Goal: Task Accomplishment & Management: Use online tool/utility

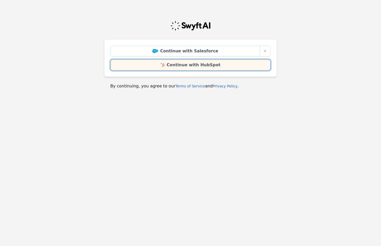
click at [226, 66] on link "Continue with HubSpot" at bounding box center [191, 64] width 160 height 11
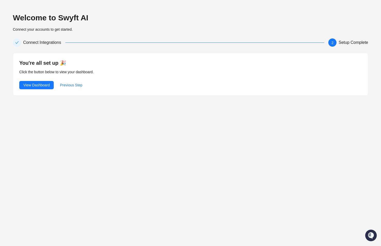
click at [147, 126] on div "Welcome to Swyft AI Connect your accounts to get started. Connect Integrations …" at bounding box center [190, 123] width 381 height 246
